Goal: Entertainment & Leisure: Browse casually

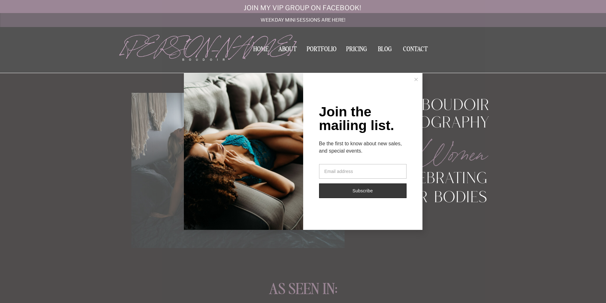
click at [320, 47] on div "Join the mailing list. Be the first to know about new sales, and special events…" at bounding box center [303, 151] width 606 height 303
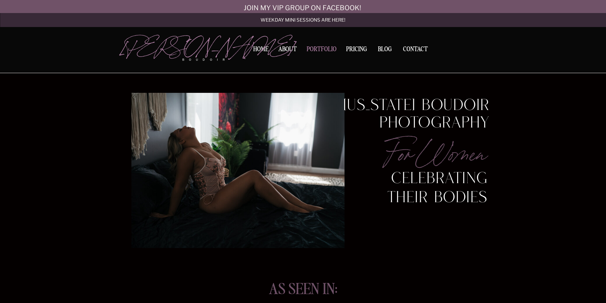
click at [320, 51] on nav "Portfolio" at bounding box center [321, 50] width 34 height 9
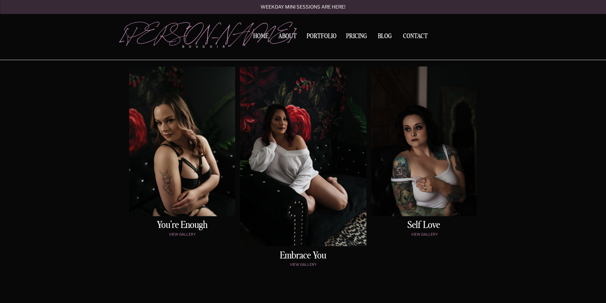
scroll to position [286, 0]
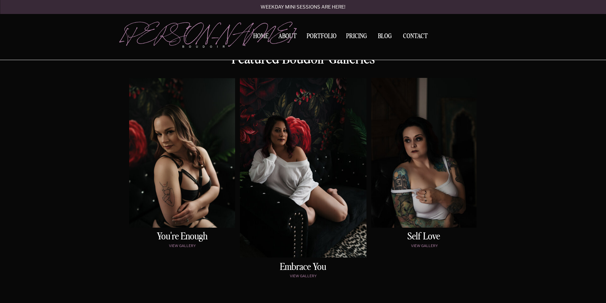
click at [434, 164] on div at bounding box center [423, 153] width 105 height 150
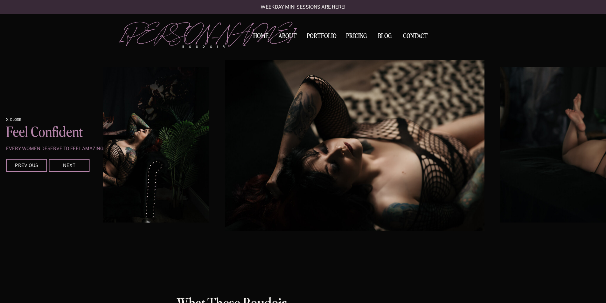
scroll to position [562, 0]
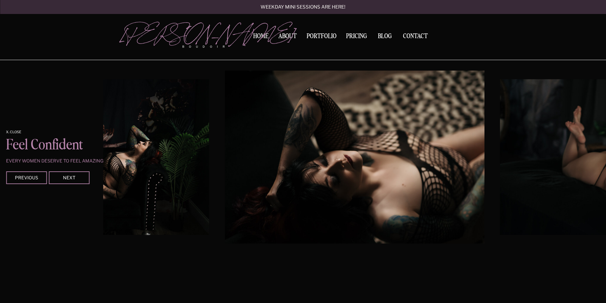
click at [367, 245] on div "Contact BLOG Pricing Portfolio About Home boudoir [GEOGRAPHIC_DATA][PERSON_NAME…" at bounding box center [303, 232] width 606 height 1588
click at [541, 176] on img at bounding box center [617, 157] width 234 height 156
click at [179, 172] on img at bounding box center [93, 157] width 234 height 156
click at [282, 174] on img at bounding box center [355, 157] width 260 height 173
click at [362, 178] on img at bounding box center [355, 157] width 260 height 173
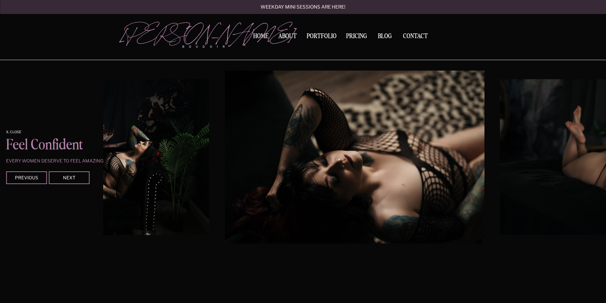
click at [65, 181] on div at bounding box center [69, 177] width 41 height 13
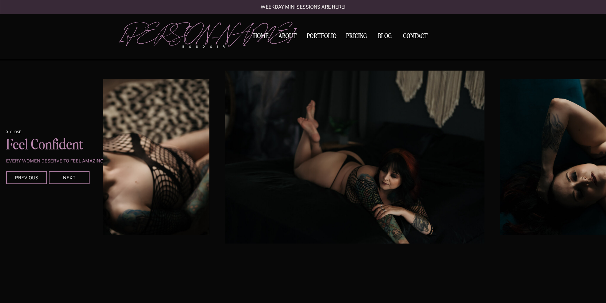
click at [65, 181] on div at bounding box center [69, 177] width 41 height 13
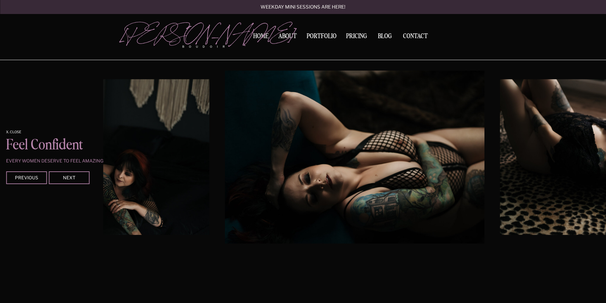
click at [65, 181] on div at bounding box center [69, 177] width 41 height 13
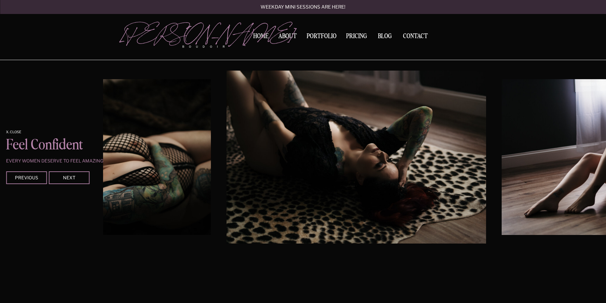
click at [65, 181] on div at bounding box center [69, 177] width 41 height 13
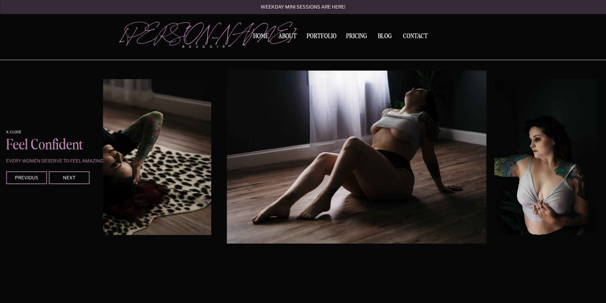
click at [65, 181] on div at bounding box center [69, 177] width 41 height 13
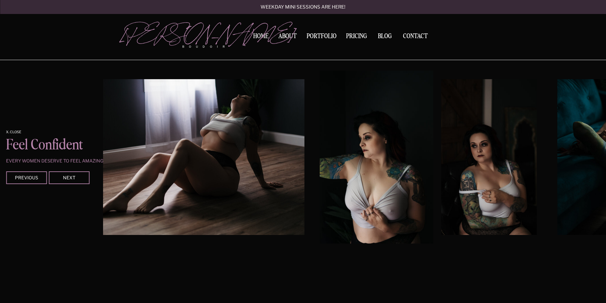
click at [65, 181] on div at bounding box center [69, 177] width 41 height 13
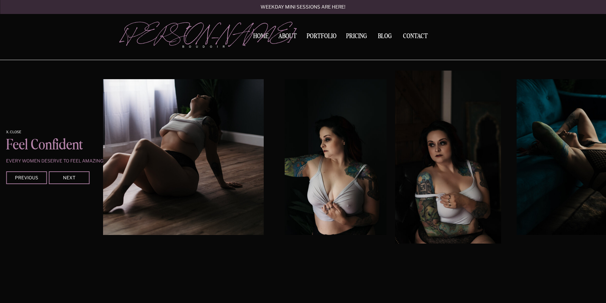
click at [65, 181] on div at bounding box center [69, 177] width 41 height 13
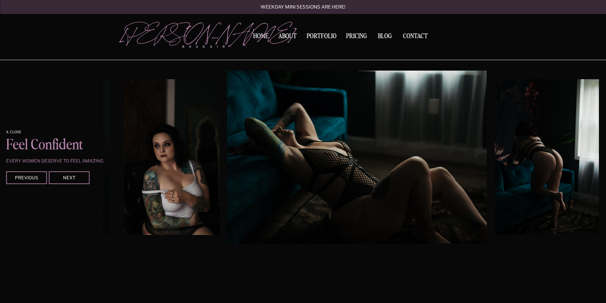
click at [65, 181] on div at bounding box center [69, 177] width 41 height 13
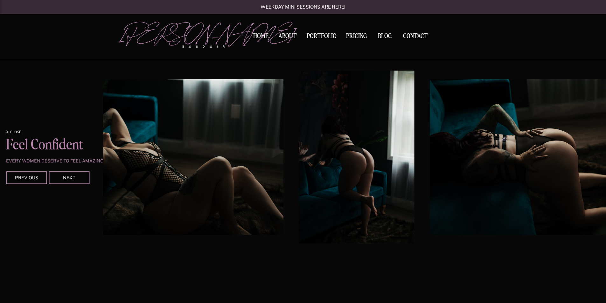
click at [65, 181] on div at bounding box center [69, 177] width 41 height 13
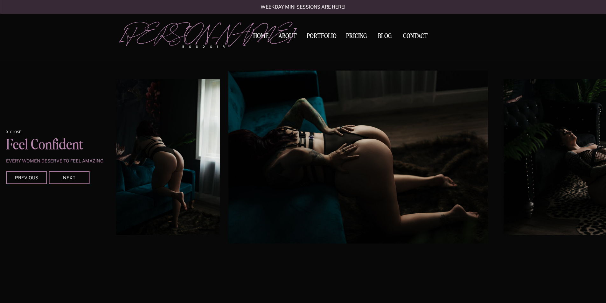
click at [65, 181] on div at bounding box center [69, 177] width 41 height 13
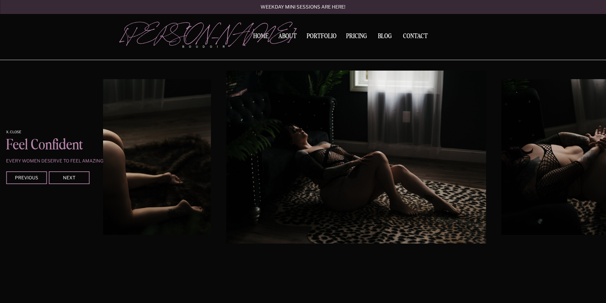
click at [65, 181] on div at bounding box center [69, 177] width 41 height 13
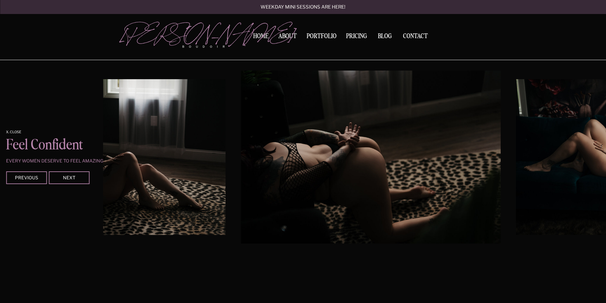
click at [65, 181] on div at bounding box center [69, 177] width 41 height 13
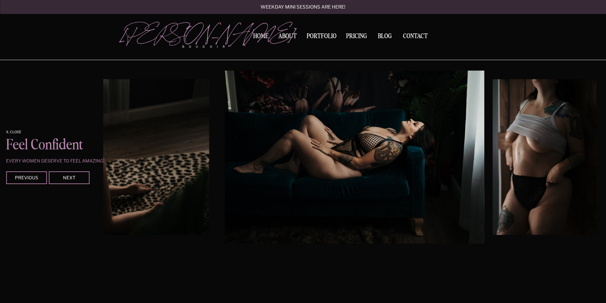
click at [65, 181] on div at bounding box center [69, 177] width 41 height 13
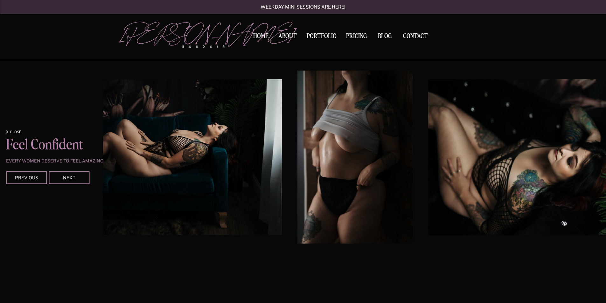
click at [65, 181] on div at bounding box center [69, 177] width 41 height 13
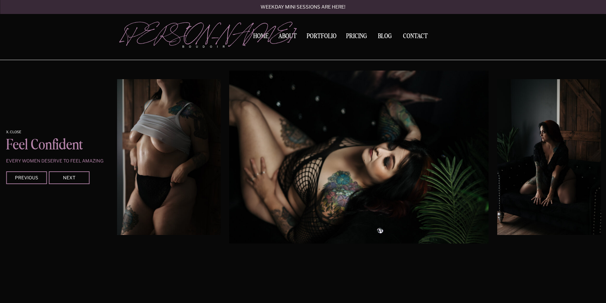
click at [65, 181] on div at bounding box center [69, 177] width 41 height 13
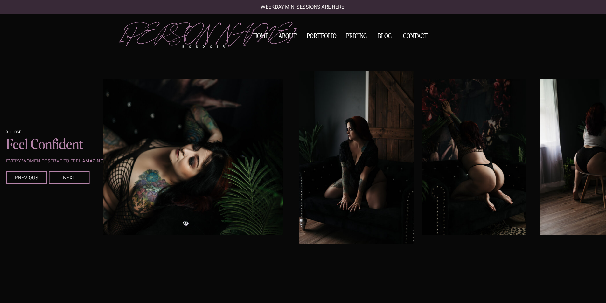
click at [65, 181] on div at bounding box center [69, 177] width 41 height 13
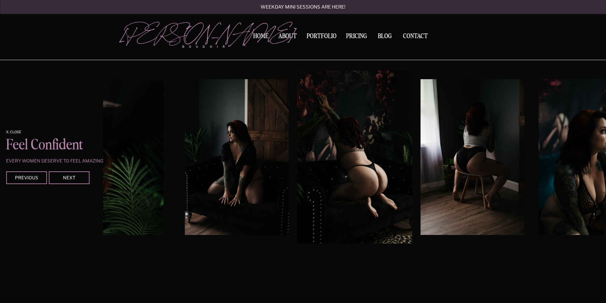
click at [65, 181] on div at bounding box center [69, 177] width 41 height 13
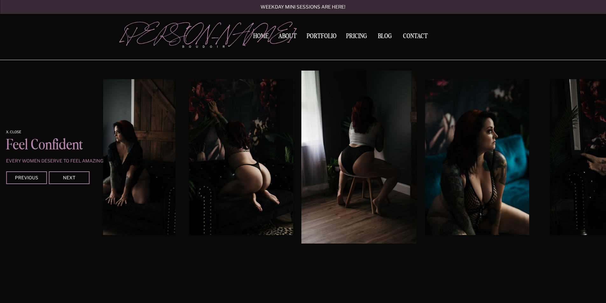
click at [65, 181] on div at bounding box center [69, 177] width 41 height 13
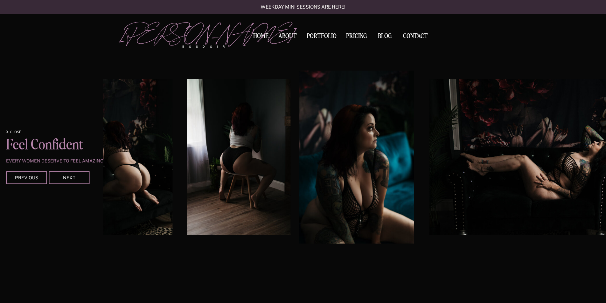
click at [65, 181] on div at bounding box center [69, 177] width 41 height 13
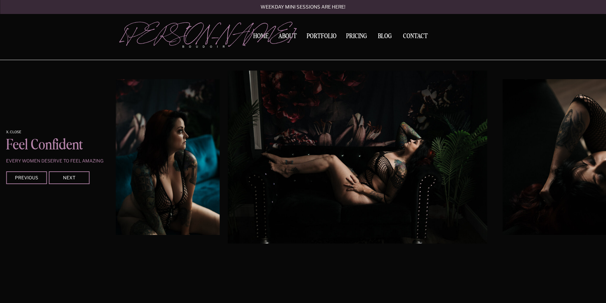
click at [65, 181] on div at bounding box center [69, 177] width 41 height 13
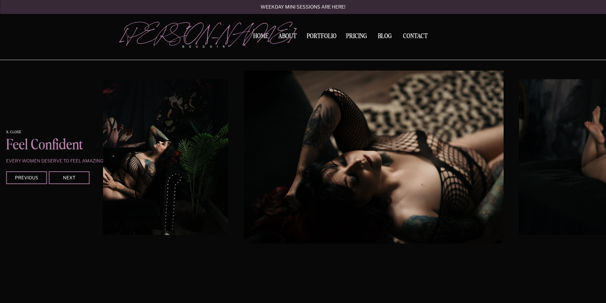
click at [65, 181] on div at bounding box center [69, 177] width 41 height 13
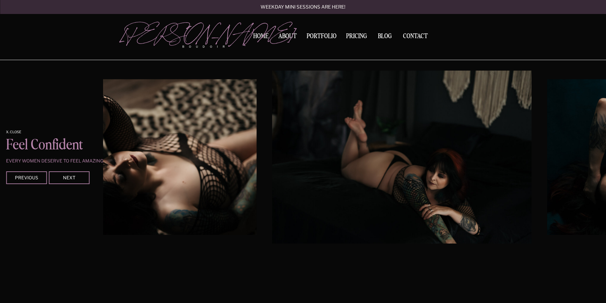
click at [65, 181] on div at bounding box center [69, 177] width 41 height 13
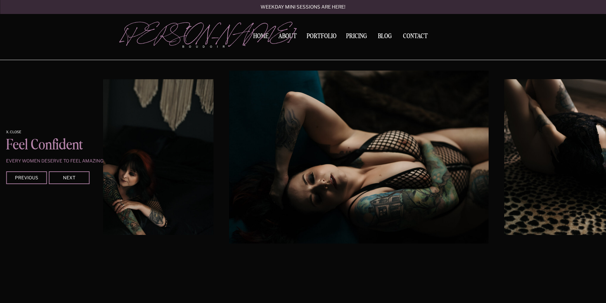
click at [65, 181] on div at bounding box center [69, 177] width 41 height 13
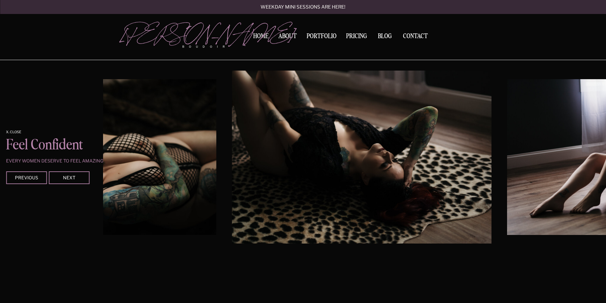
click at [65, 181] on div at bounding box center [69, 177] width 41 height 13
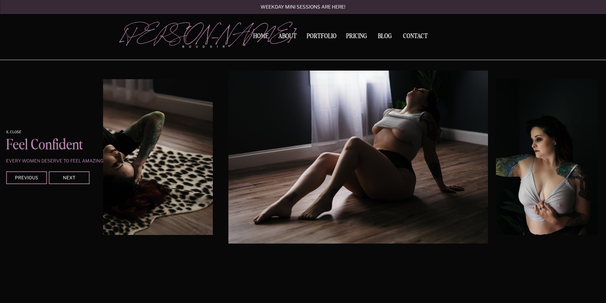
click at [65, 181] on div at bounding box center [69, 177] width 41 height 13
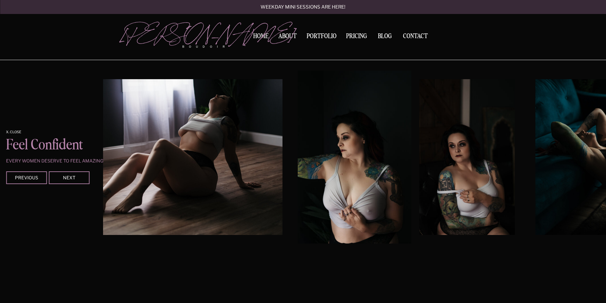
click at [65, 181] on div at bounding box center [69, 177] width 41 height 13
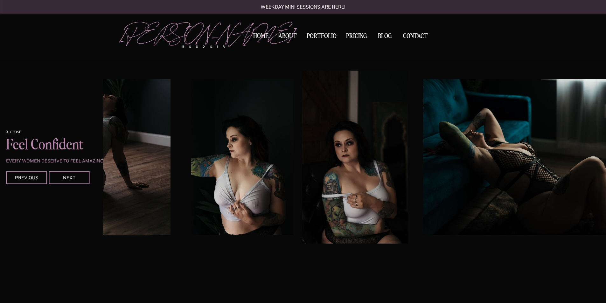
click at [65, 181] on div at bounding box center [69, 177] width 41 height 13
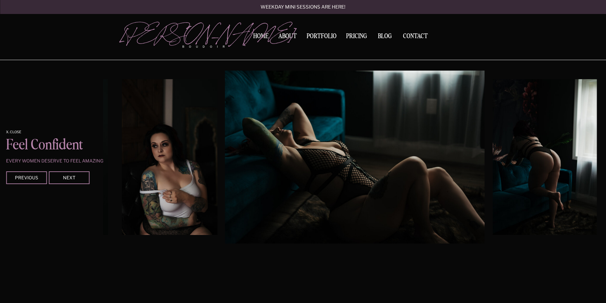
click at [65, 181] on div at bounding box center [69, 177] width 41 height 13
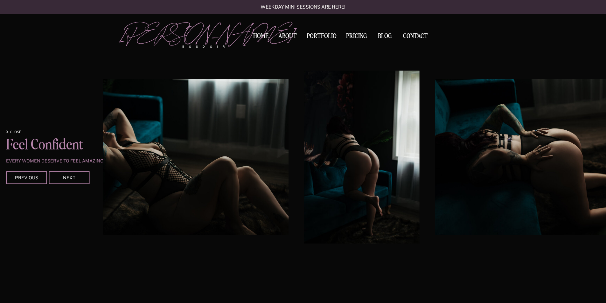
click at [65, 181] on div at bounding box center [69, 177] width 41 height 13
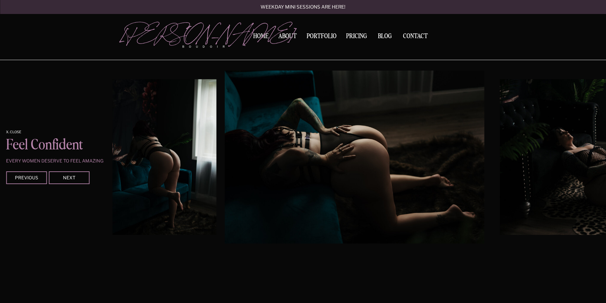
click at [65, 181] on div at bounding box center [69, 177] width 41 height 13
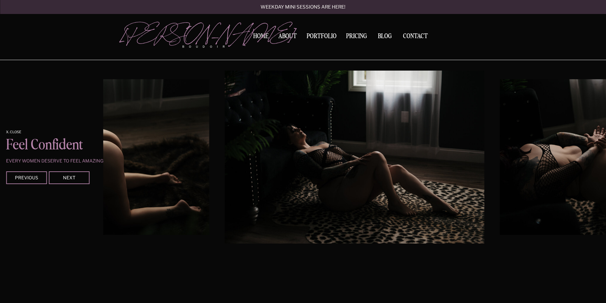
scroll to position [286, 0]
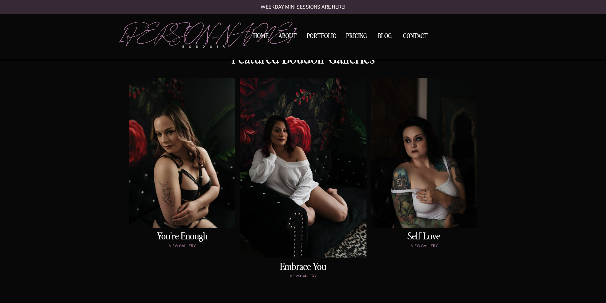
click at [283, 173] on div at bounding box center [303, 168] width 127 height 180
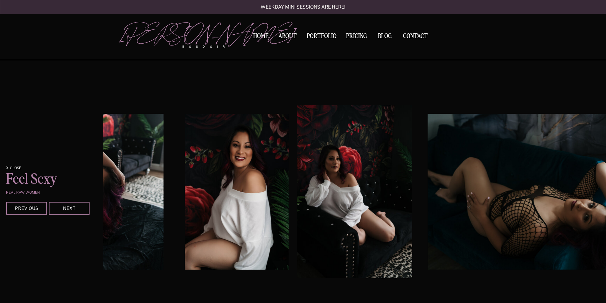
scroll to position [530, 0]
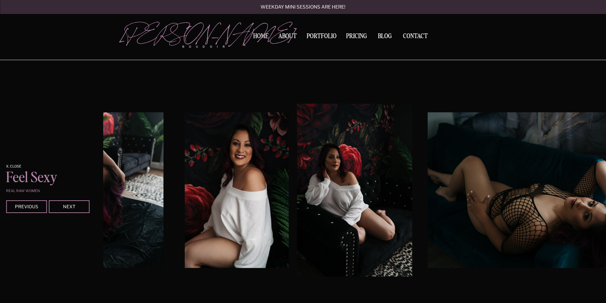
click at [81, 211] on div at bounding box center [69, 206] width 41 height 13
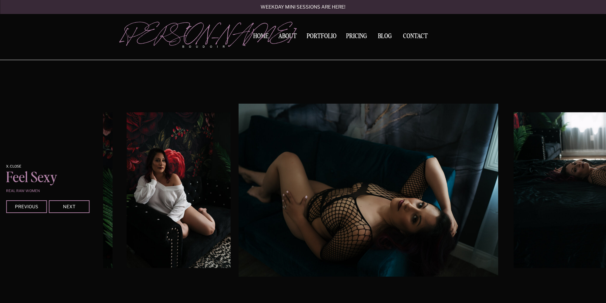
click at [81, 211] on div at bounding box center [69, 206] width 41 height 13
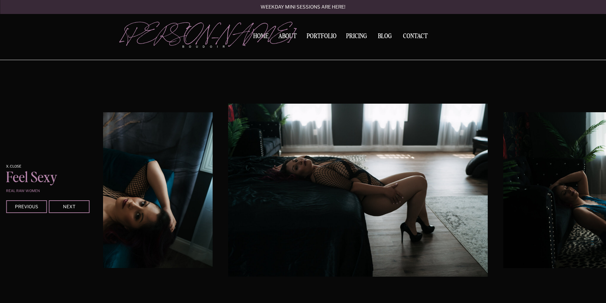
click at [81, 211] on div at bounding box center [69, 206] width 41 height 13
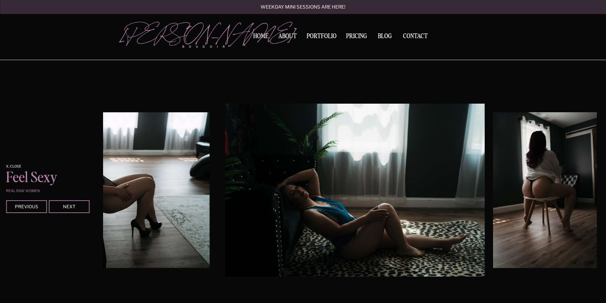
click at [81, 211] on div at bounding box center [69, 206] width 41 height 13
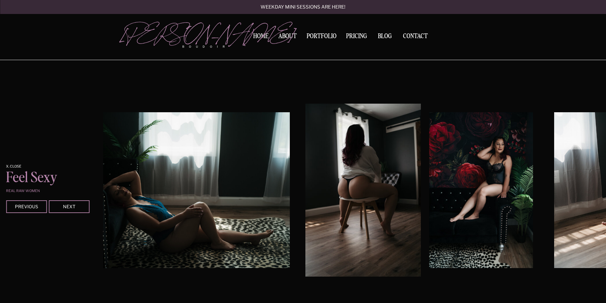
click at [81, 211] on div at bounding box center [69, 206] width 41 height 13
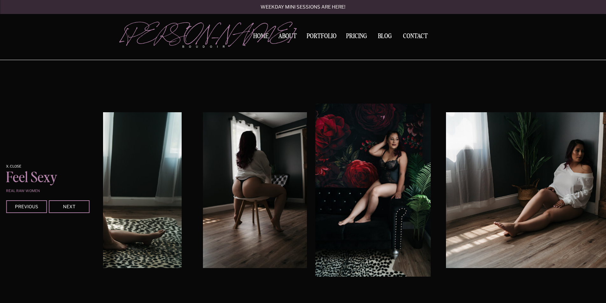
click at [81, 211] on div at bounding box center [69, 206] width 41 height 13
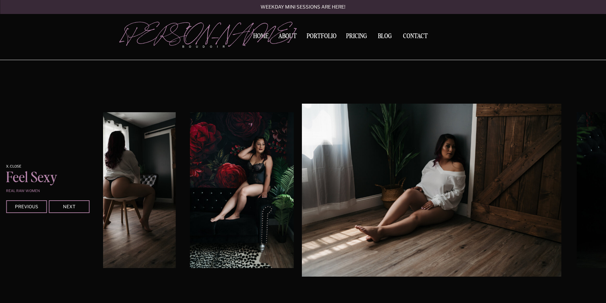
click at [81, 211] on div at bounding box center [69, 206] width 41 height 13
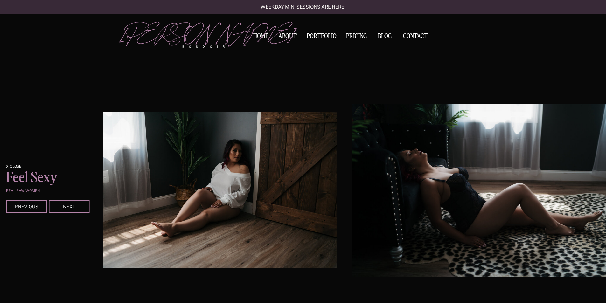
click at [81, 211] on div at bounding box center [69, 206] width 41 height 13
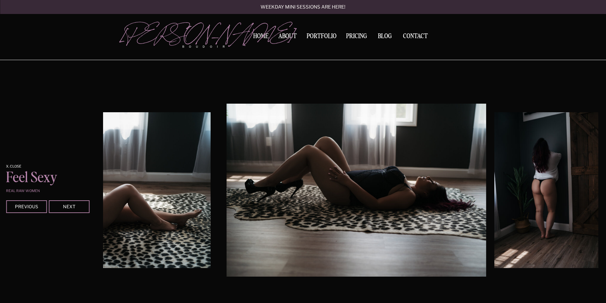
click at [81, 211] on div at bounding box center [69, 206] width 41 height 13
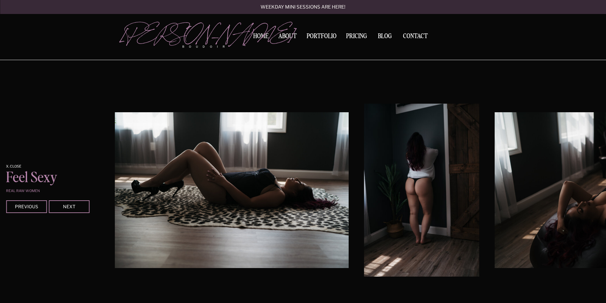
click at [81, 211] on div at bounding box center [69, 206] width 41 height 13
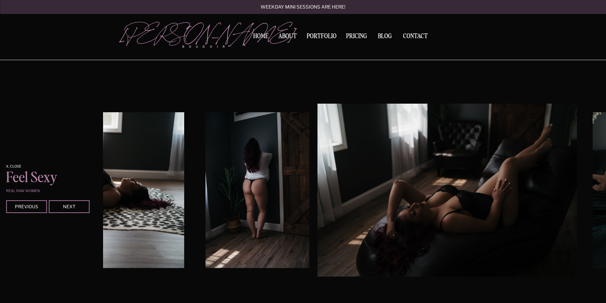
click at [81, 211] on div at bounding box center [69, 206] width 41 height 13
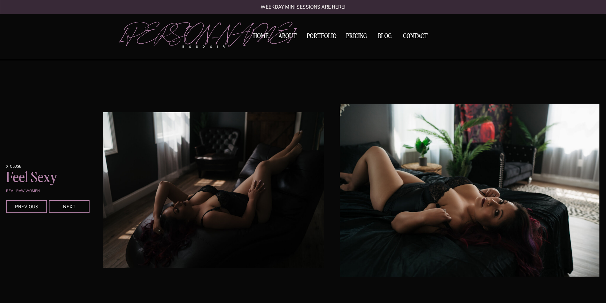
click at [81, 211] on div at bounding box center [69, 206] width 41 height 13
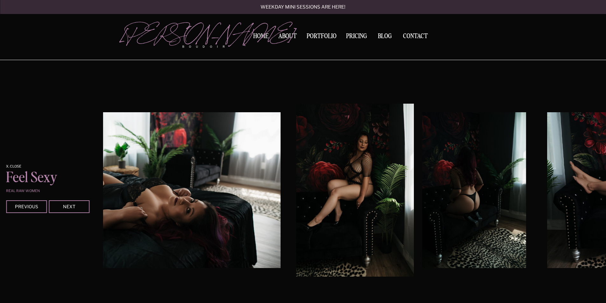
click at [81, 211] on div at bounding box center [69, 206] width 41 height 13
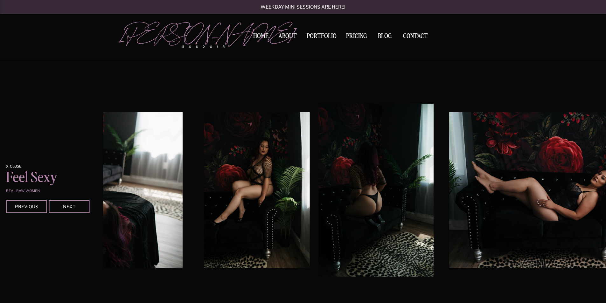
click at [81, 211] on div at bounding box center [69, 206] width 41 height 13
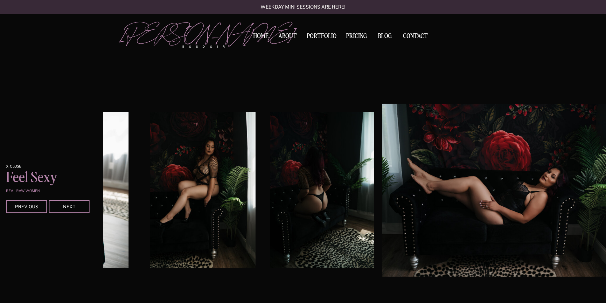
click at [81, 211] on div at bounding box center [69, 206] width 41 height 13
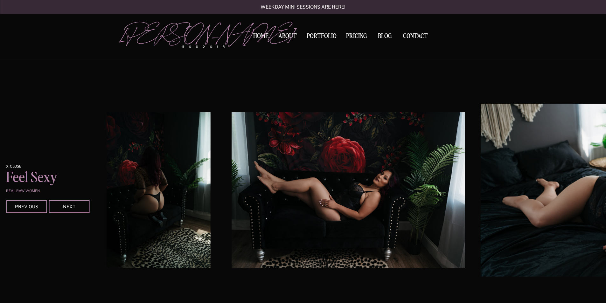
click at [81, 211] on div at bounding box center [69, 206] width 41 height 13
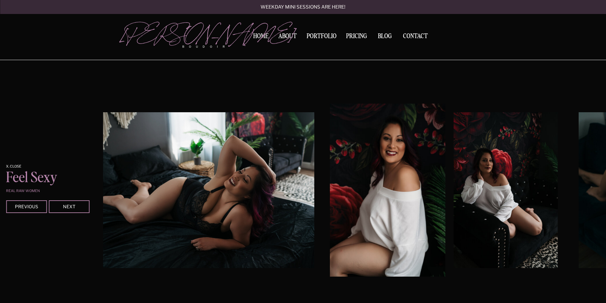
click at [81, 211] on div at bounding box center [69, 206] width 41 height 13
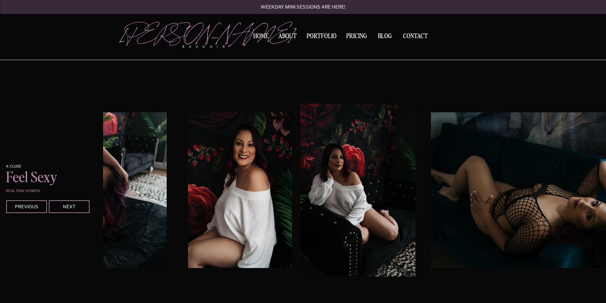
click at [81, 211] on div at bounding box center [69, 206] width 41 height 13
